Goal: Information Seeking & Learning: Learn about a topic

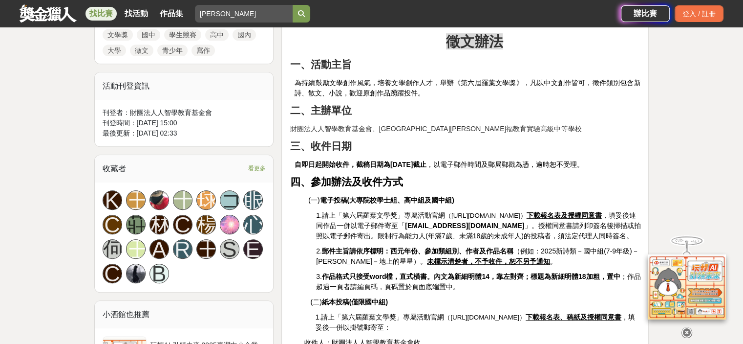
click at [684, 331] on icon at bounding box center [687, 332] width 11 height 11
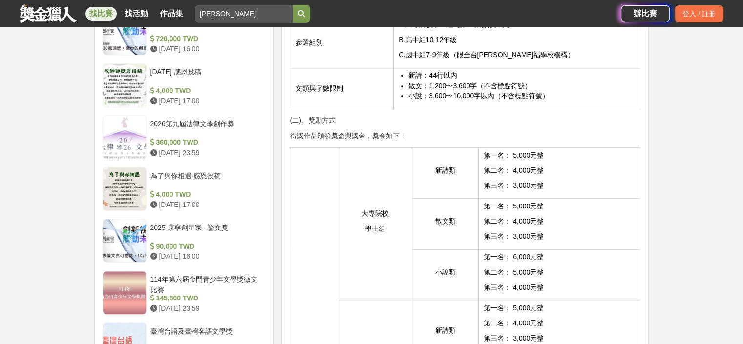
scroll to position [831, 0]
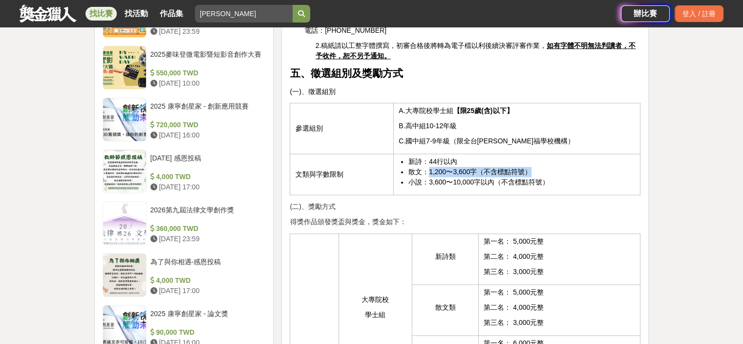
drag, startPoint x: 426, startPoint y: 154, endPoint x: 544, endPoint y: 153, distance: 117.3
click at [544, 167] on li "散文：1,200〜3,600字（不含標點符號）" at bounding box center [522, 172] width 227 height 10
drag, startPoint x: 487, startPoint y: 129, endPoint x: 523, endPoint y: 126, distance: 36.7
click at [523, 137] on span "C.國中組7-9年級（限全台[PERSON_NAME]福學校機構）" at bounding box center [486, 141] width 175 height 8
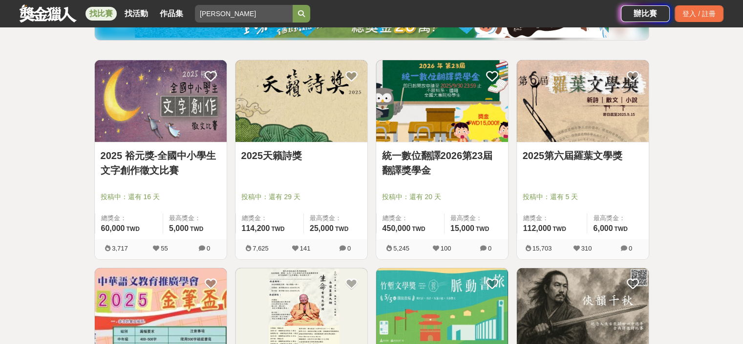
scroll to position [98, 0]
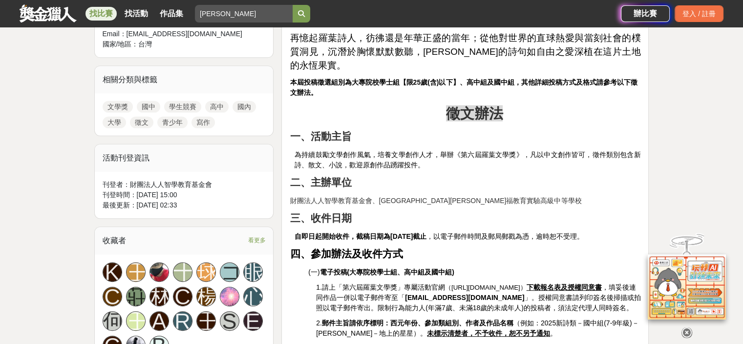
scroll to position [489, 0]
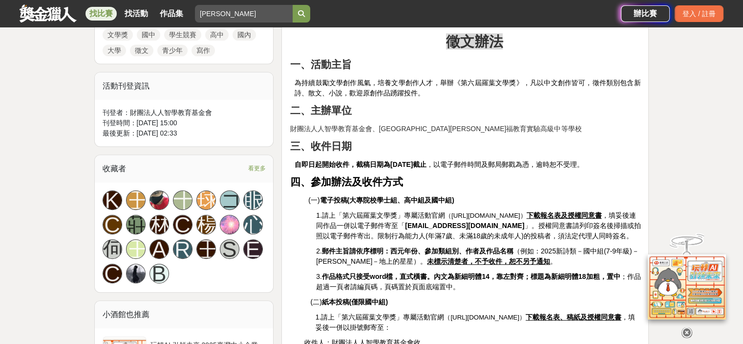
click at [684, 333] on icon at bounding box center [687, 332] width 11 height 11
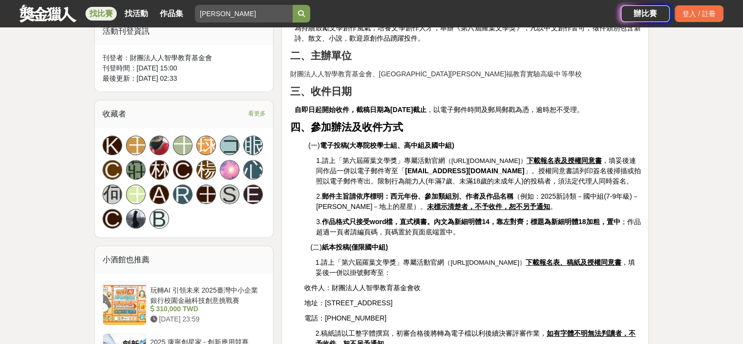
scroll to position [538, 0]
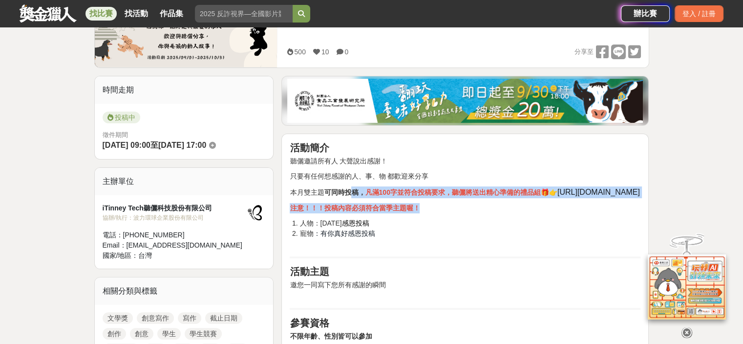
drag, startPoint x: 375, startPoint y: 188, endPoint x: 541, endPoint y: 209, distance: 167.1
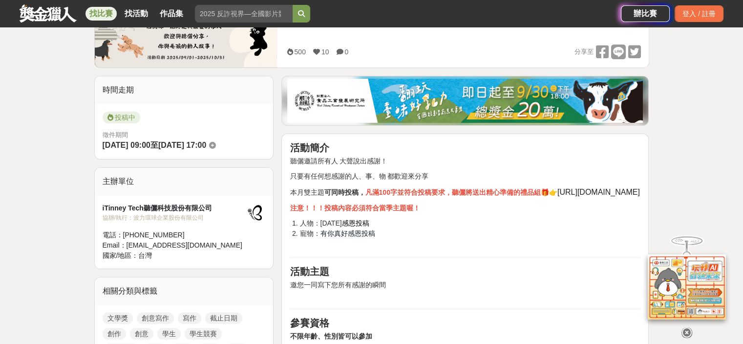
click at [400, 228] on li "人物：教師節 感恩投稿" at bounding box center [470, 223] width 341 height 10
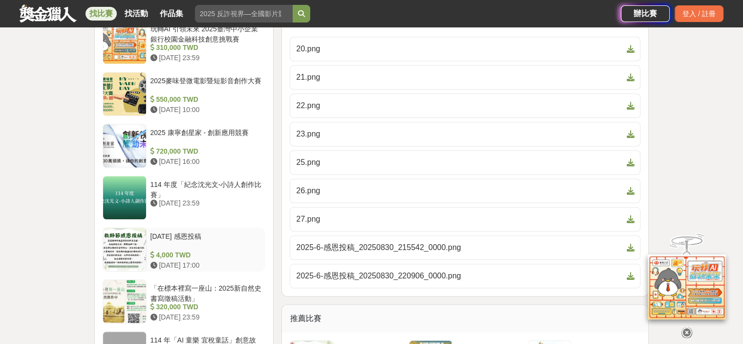
scroll to position [978, 0]
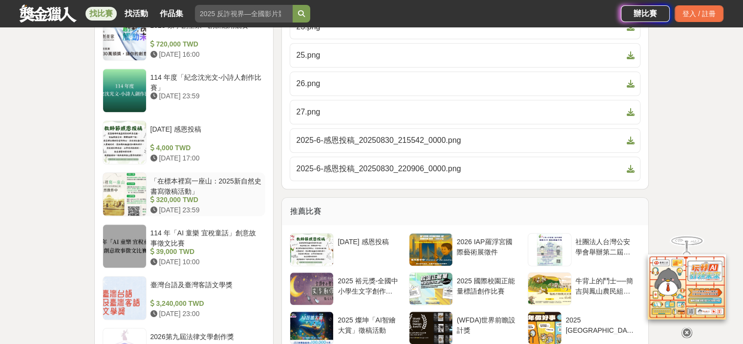
click at [145, 189] on div at bounding box center [124, 194] width 43 height 43
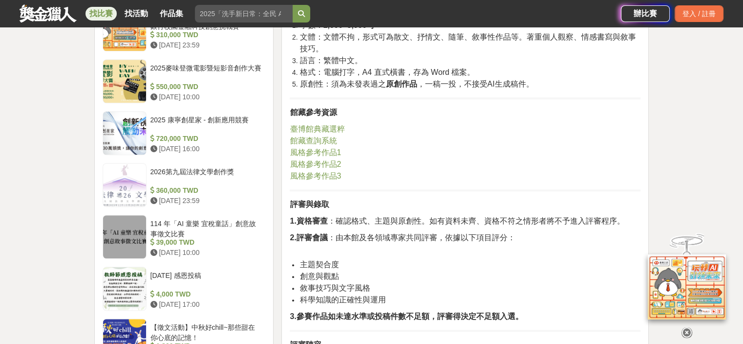
scroll to position [778, 0]
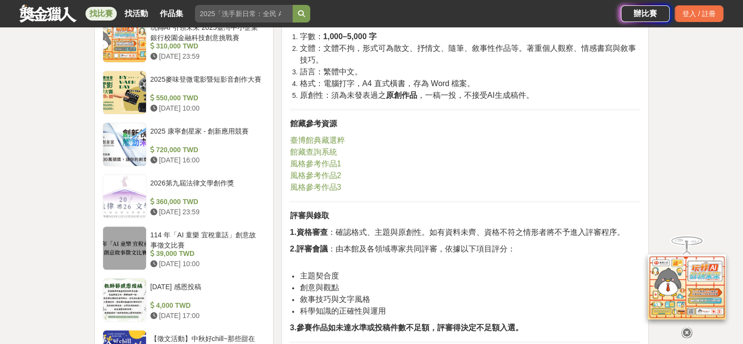
click at [317, 168] on span "風格參考作品1" at bounding box center [315, 163] width 51 height 8
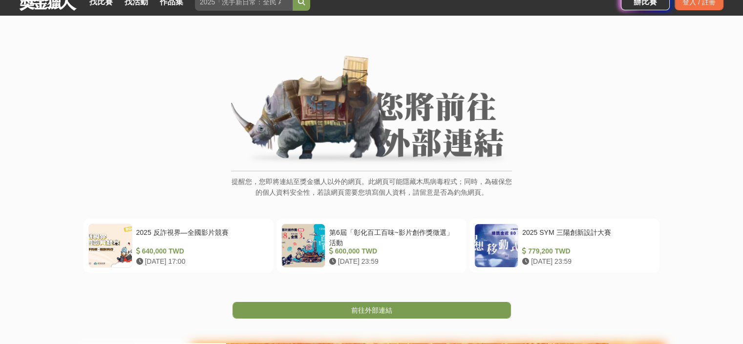
scroll to position [98, 0]
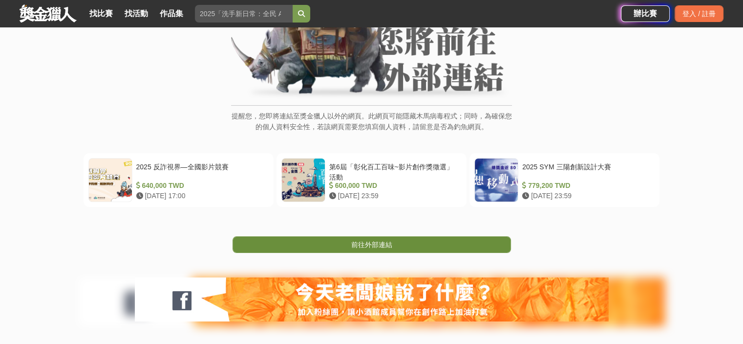
click at [400, 246] on link "前往外部連結" at bounding box center [372, 244] width 279 height 17
